Goal: Check status: Check status

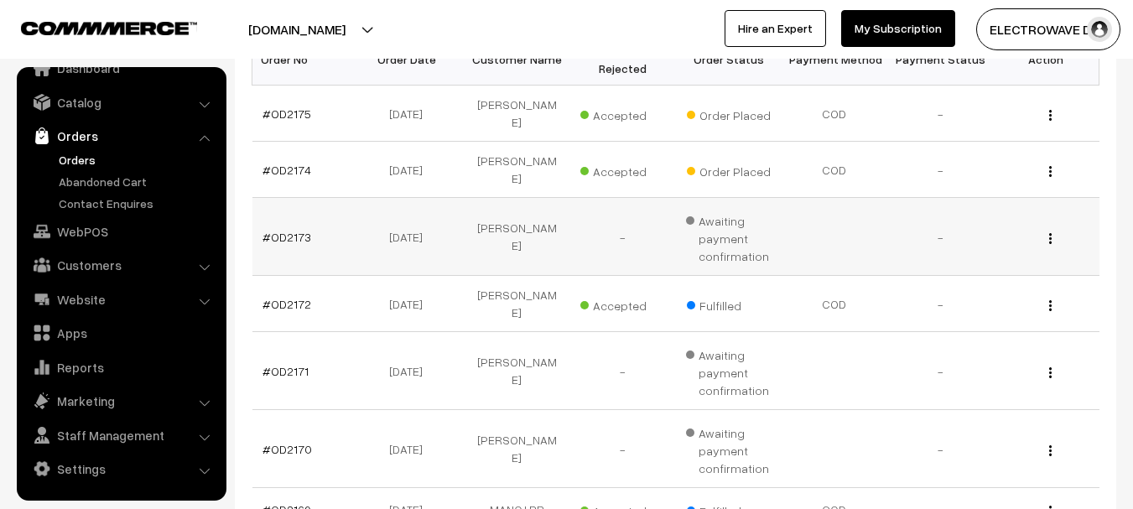
scroll to position [335, 0]
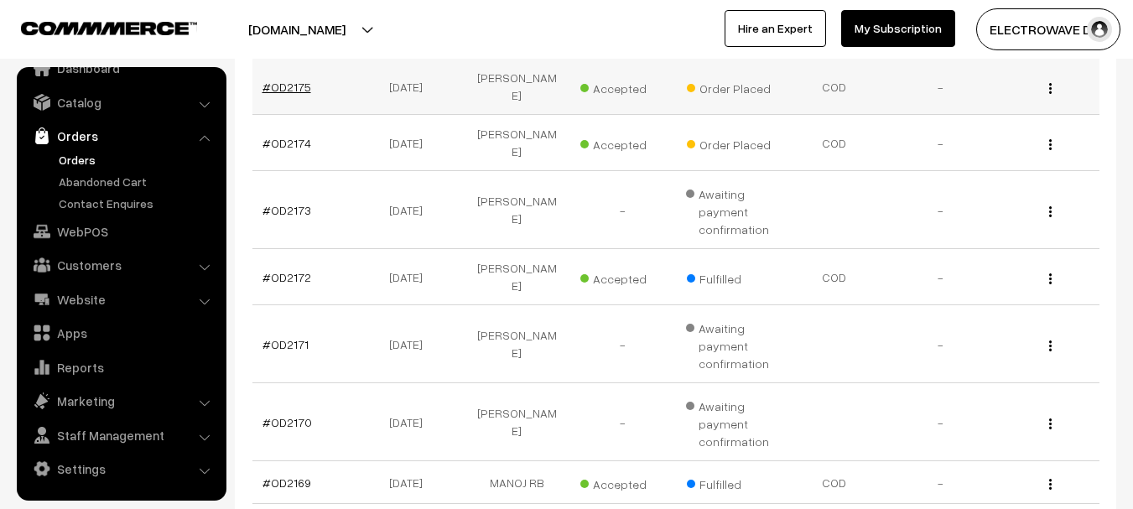
click at [288, 91] on link "#OD2175" at bounding box center [286, 87] width 49 height 14
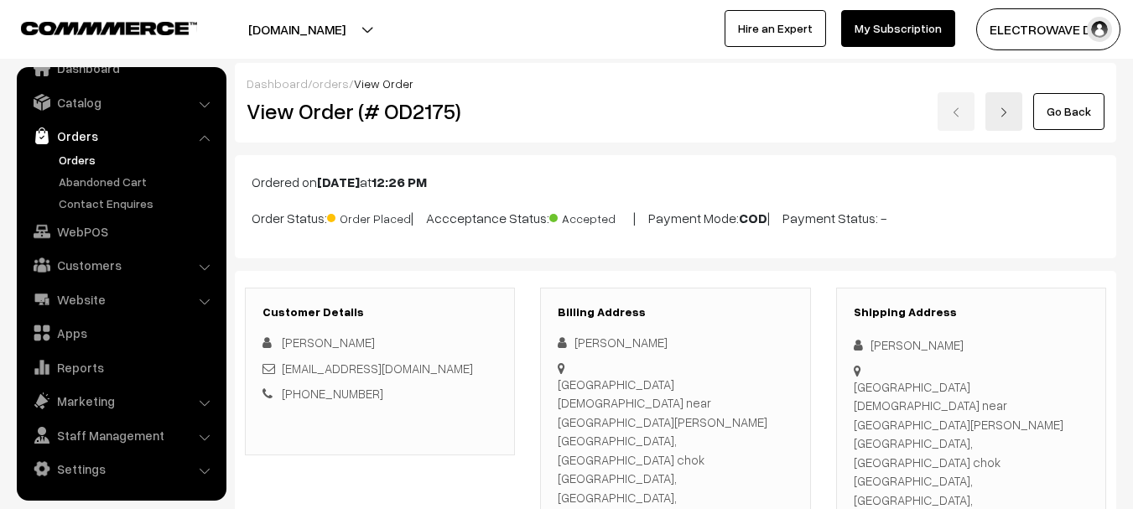
click at [1005, 112] on img at bounding box center [1004, 112] width 10 height 10
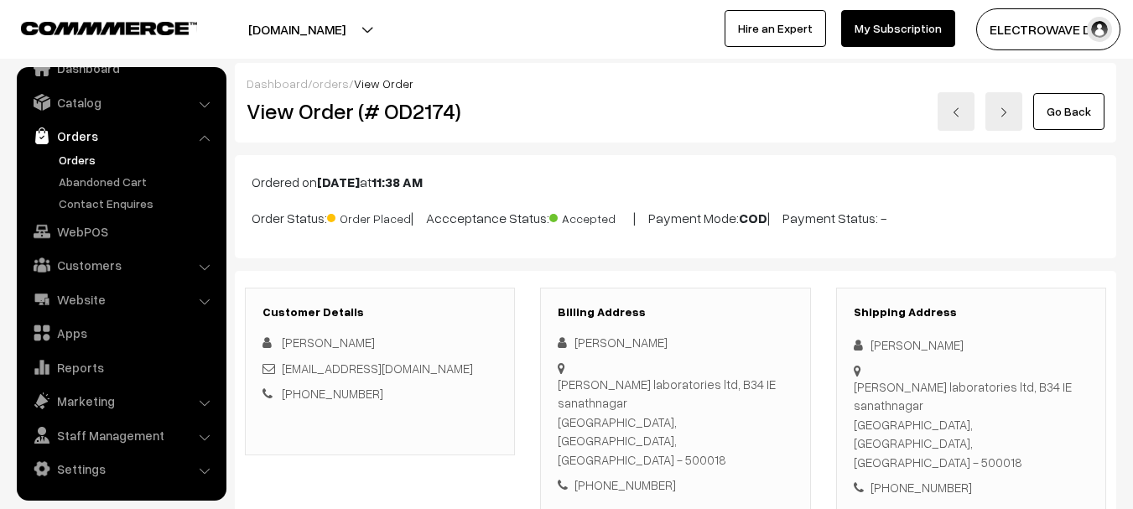
click at [998, 125] on link at bounding box center [1003, 111] width 37 height 39
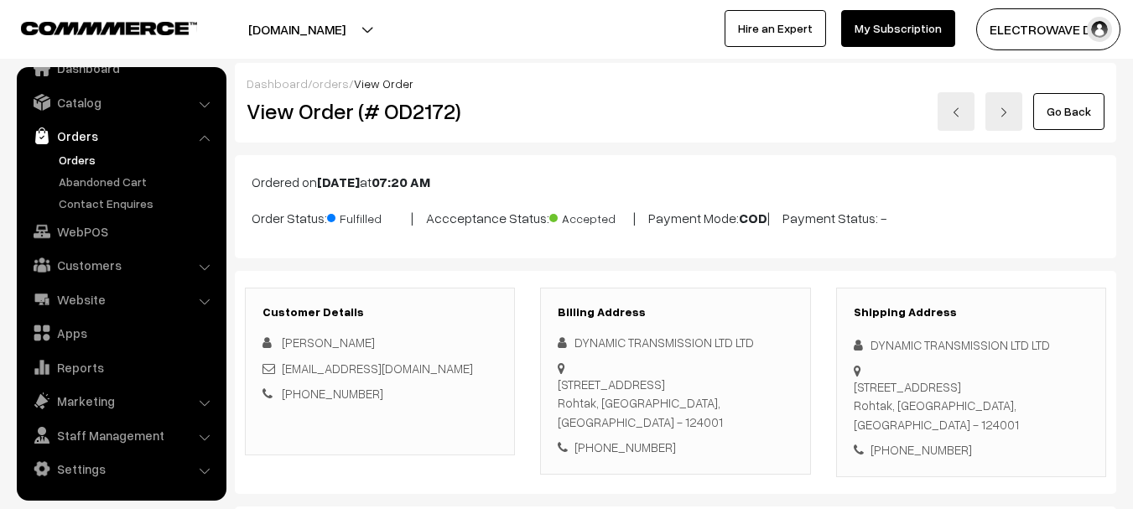
click at [1013, 115] on link at bounding box center [1003, 111] width 37 height 39
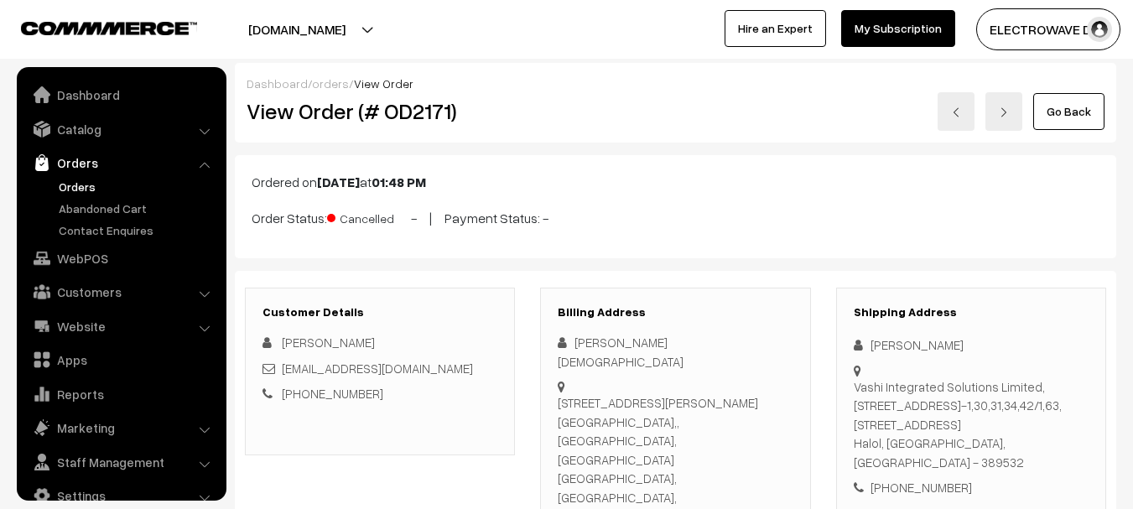
scroll to position [27, 0]
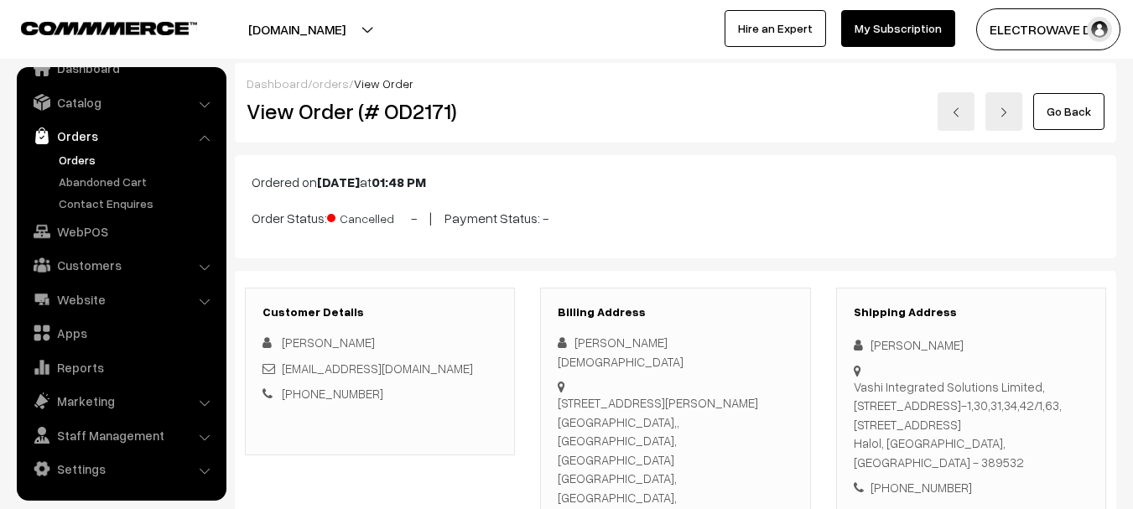
click at [1006, 117] on img at bounding box center [1004, 112] width 10 height 10
click at [1007, 106] on link at bounding box center [1003, 111] width 37 height 39
